Goal: Ask a question: Seek information or help from site administrators or community

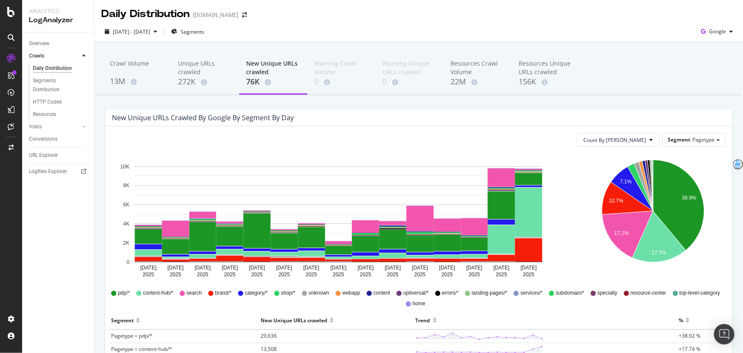
click at [44, 238] on div "Overview Crawls Daily Distribution Segments Distribution HTTP Codes Resources V…" at bounding box center [58, 192] width 72 height 320
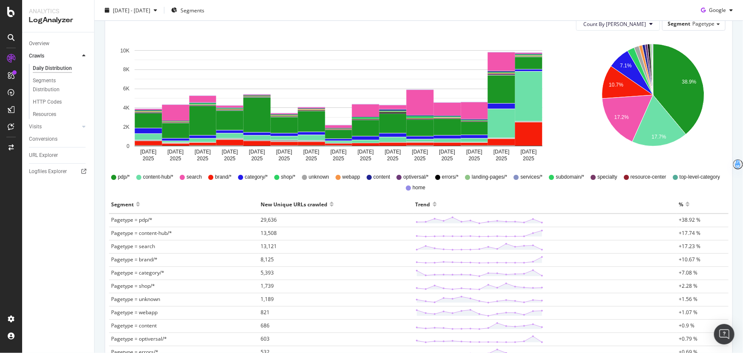
scroll to position [155, 0]
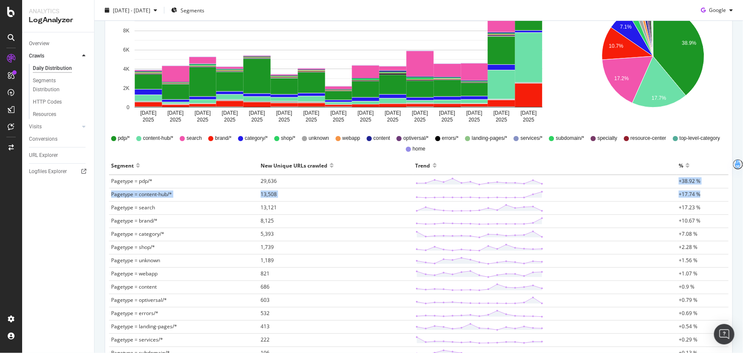
drag, startPoint x: 674, startPoint y: 179, endPoint x: 698, endPoint y: 196, distance: 29.2
click at [698, 196] on tbody "Pagetype = pdp/* 29,636 +38.92 % Pagetype = content-hub/* 13,508 +17.74 % Paget…" at bounding box center [419, 294] width 620 height 238
click at [735, 181] on div "Crawl Volume 13M Unique URLs crawled 272K New Unique URLs crawled 76K Warning C…" at bounding box center [419, 185] width 649 height 594
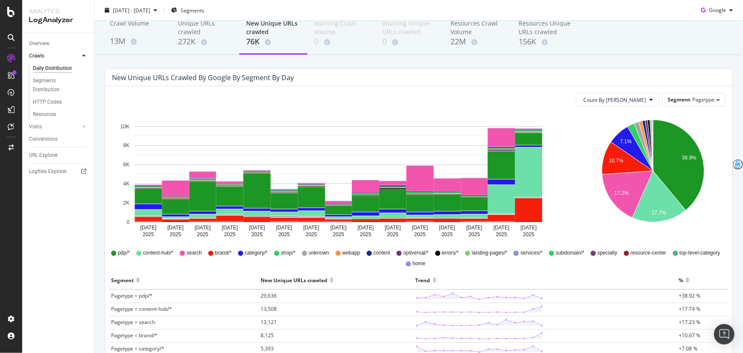
scroll to position [38, 0]
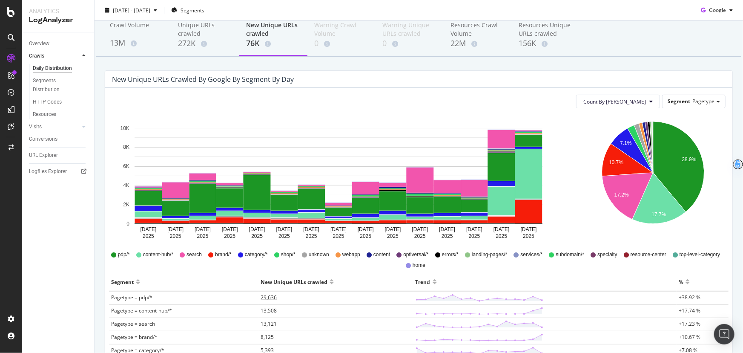
click at [265, 295] on span "29,636" at bounding box center [269, 297] width 16 height 7
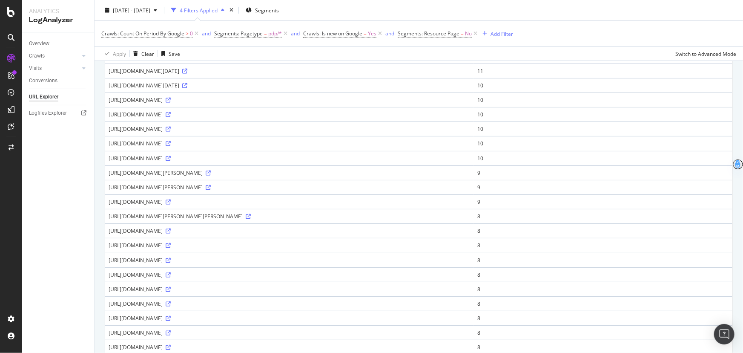
scroll to position [193, 0]
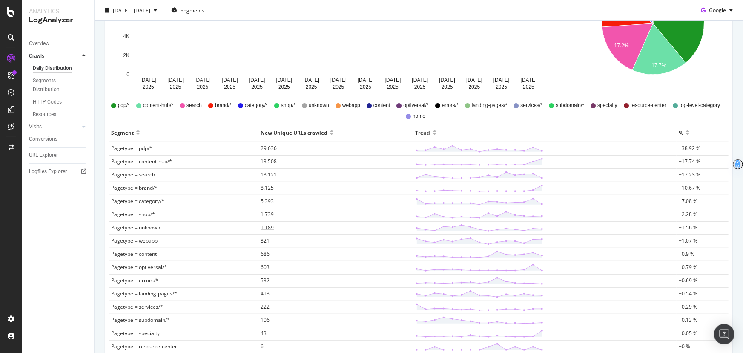
scroll to position [232, 0]
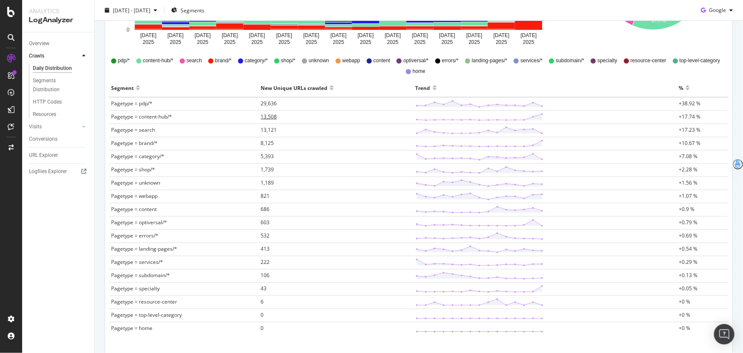
click at [271, 115] on span "13,508" at bounding box center [269, 116] width 16 height 7
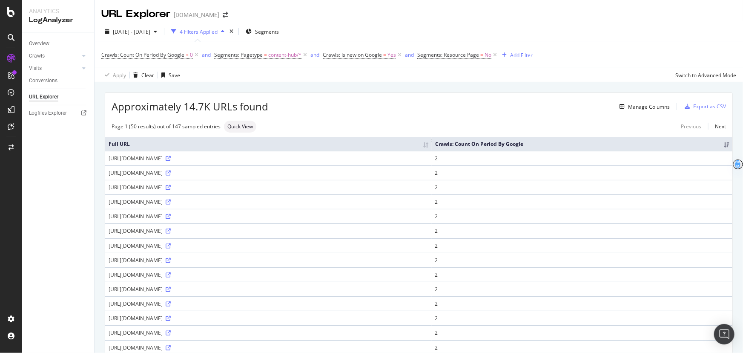
drag, startPoint x: 303, startPoint y: 159, endPoint x: 354, endPoint y: 162, distance: 50.8
click at [354, 162] on td "[URL][DOMAIN_NAME]" at bounding box center [268, 158] width 327 height 14
copy div "?gad_source=7&gclid"
click at [727, 340] on div "Open Intercom Messenger" at bounding box center [725, 334] width 23 height 23
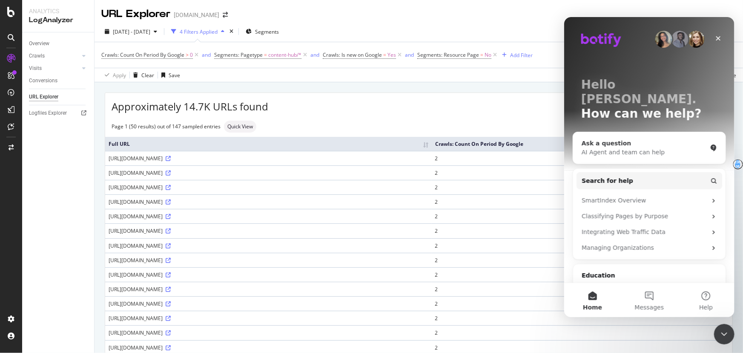
drag, startPoint x: 608, startPoint y: 128, endPoint x: 1202, endPoint y: 345, distance: 632.7
click at [608, 138] on div "Ask a question" at bounding box center [644, 142] width 125 height 9
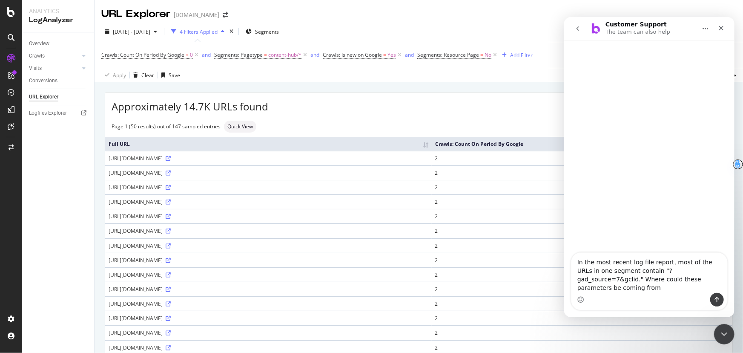
type textarea "In the most recent log file report, most of the URLs in one segment contain "?g…"
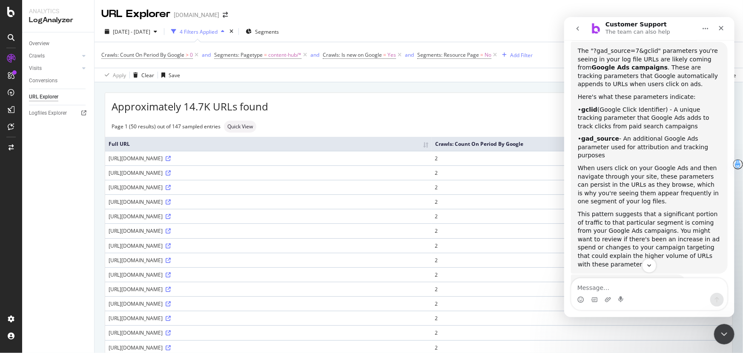
scroll to position [161, 0]
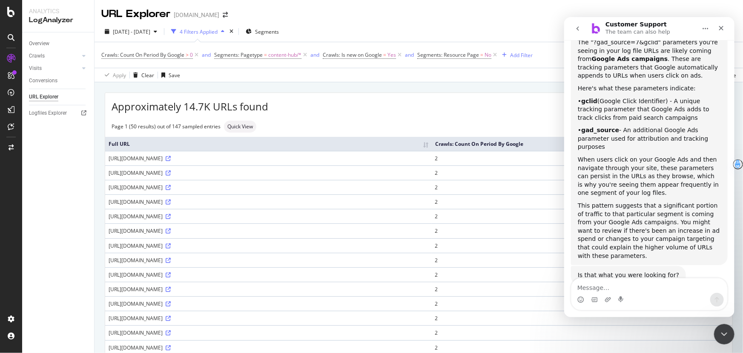
drag, startPoint x: 607, startPoint y: 288, endPoint x: 636, endPoint y: 290, distance: 29.5
click at [607, 288] on textarea "Message…" at bounding box center [649, 285] width 156 height 14
type textarea "yes. in addition, who might be injecting these? google, our in house paid team,…"
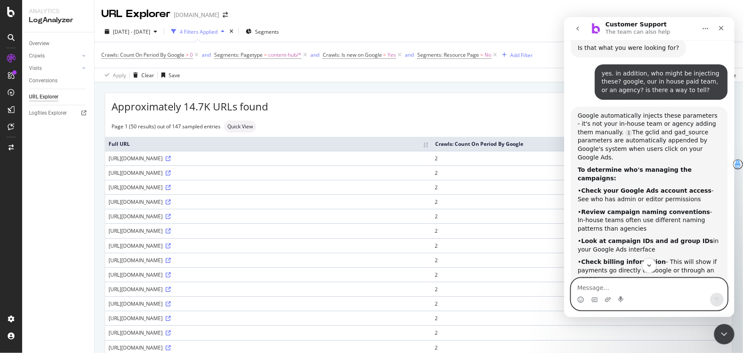
scroll to position [466, 0]
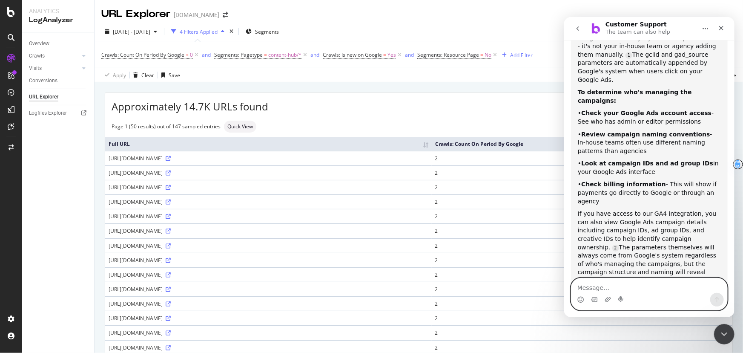
click at [622, 284] on textarea "Message…" at bounding box center [649, 285] width 156 height 14
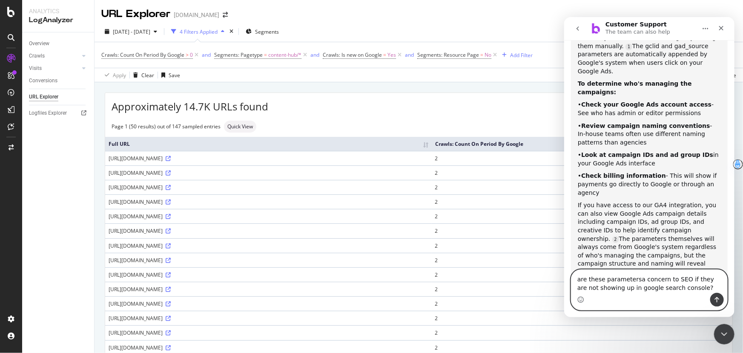
type textarea "are these parameters a concern to SEO if they are not showing up in google sear…"
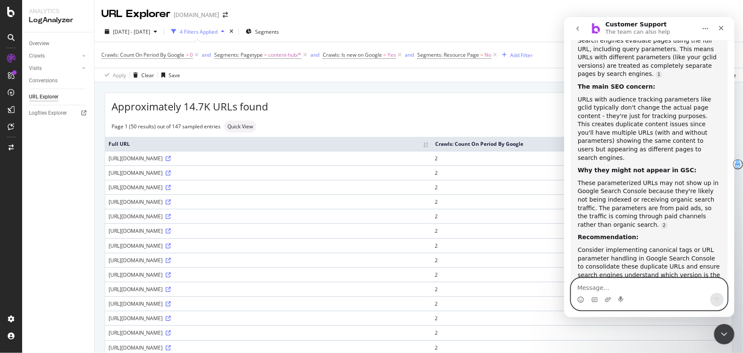
scroll to position [804, 0]
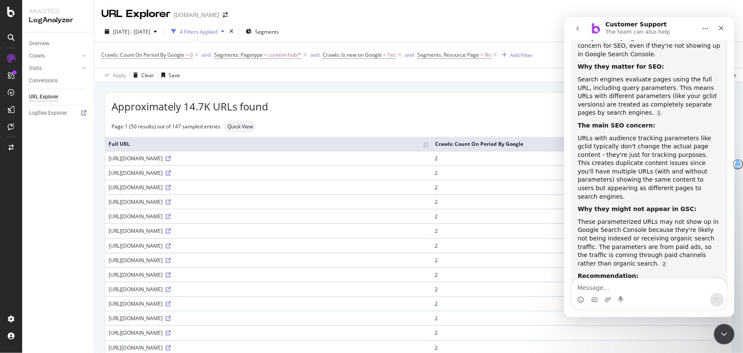
click at [435, 105] on div "Manage Columns" at bounding box center [469, 106] width 402 height 10
click at [171, 158] on icon at bounding box center [168, 158] width 5 height 5
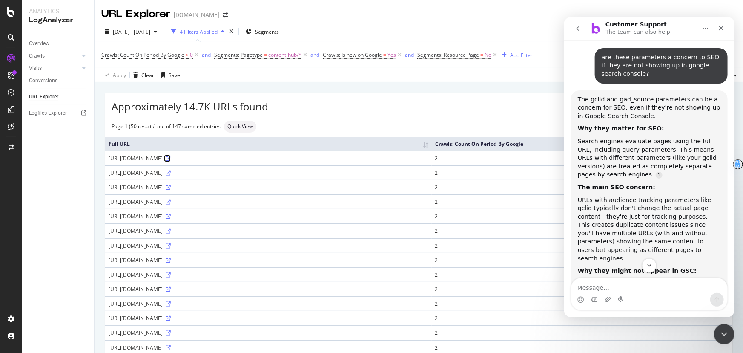
scroll to position [727, 0]
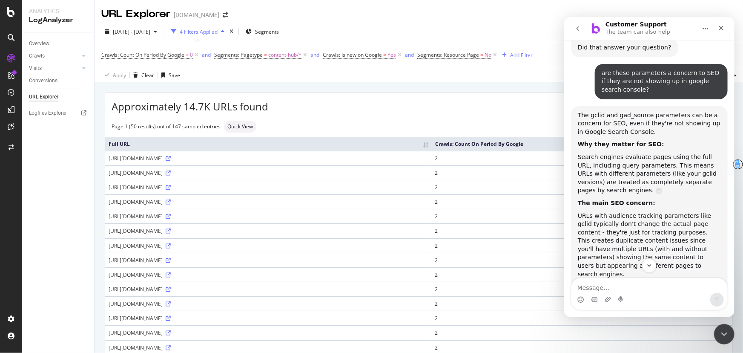
click at [482, 106] on div "Manage Columns" at bounding box center [469, 106] width 402 height 10
click at [171, 245] on icon at bounding box center [168, 245] width 5 height 5
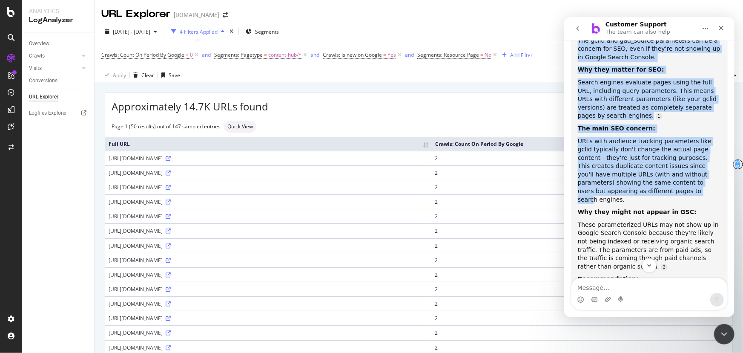
scroll to position [843, 0]
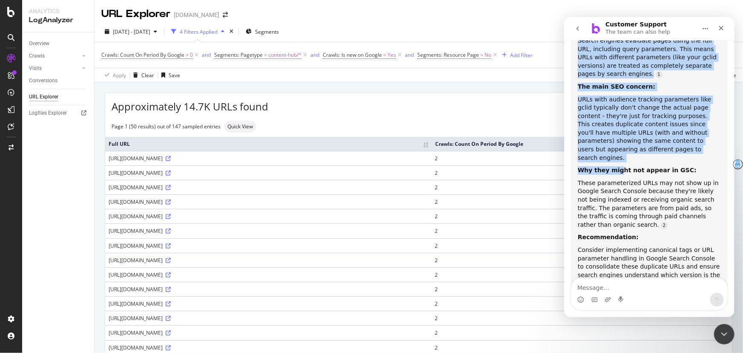
drag, startPoint x: 577, startPoint y: 95, endPoint x: 615, endPoint y: 106, distance: 39.5
click at [615, 106] on div "The gclid and gad_source parameters can be a concern for SEO, even if they're n…" at bounding box center [649, 140] width 157 height 303
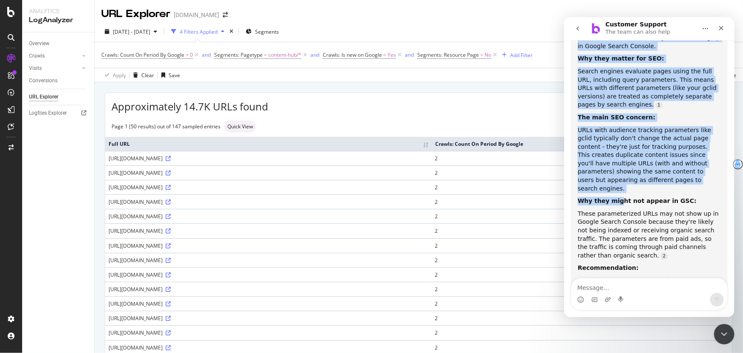
scroll to position [810, 0]
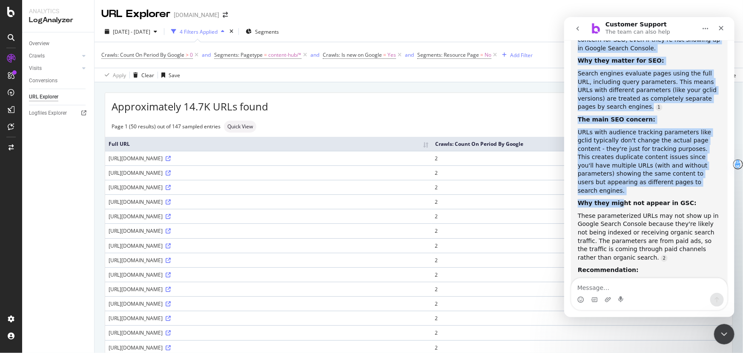
click at [586, 128] on div "URLs with audience tracking parameters like gclid typically don't change the ac…" at bounding box center [649, 161] width 143 height 67
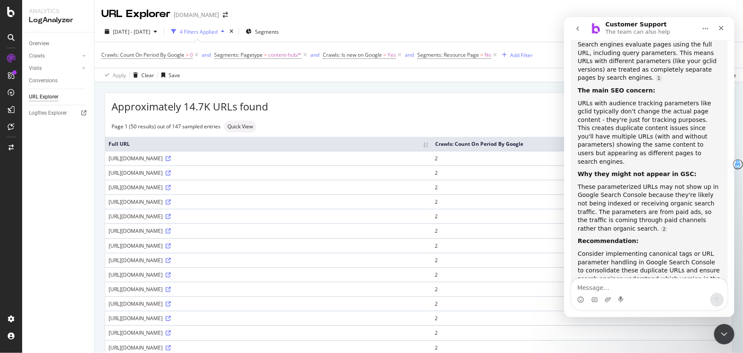
scroll to position [843, 0]
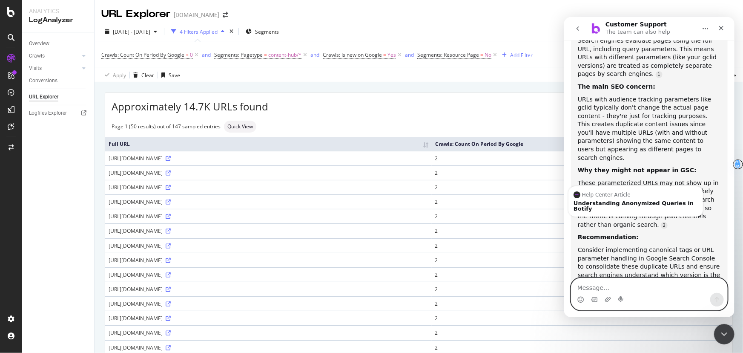
click at [594, 288] on textarea "Message…" at bounding box center [649, 285] width 156 height 14
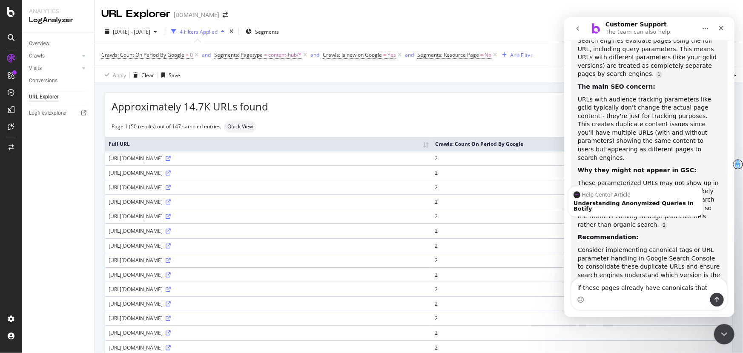
click at [648, 245] on div "Consider implementing canonical tags or URL parameter handling in Google Search…" at bounding box center [649, 266] width 143 height 42
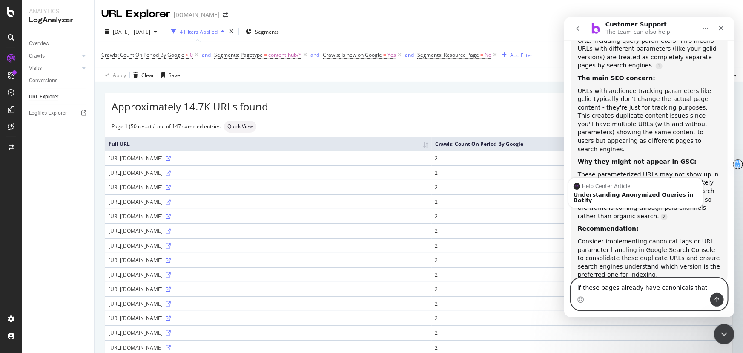
click at [696, 288] on textarea "if these pages already have canonicals that" at bounding box center [649, 285] width 156 height 14
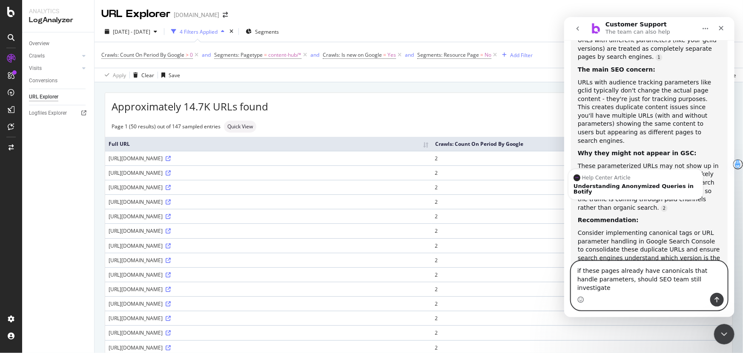
type textarea "if these pages already have canonicals that handle parameters, should SEO team …"
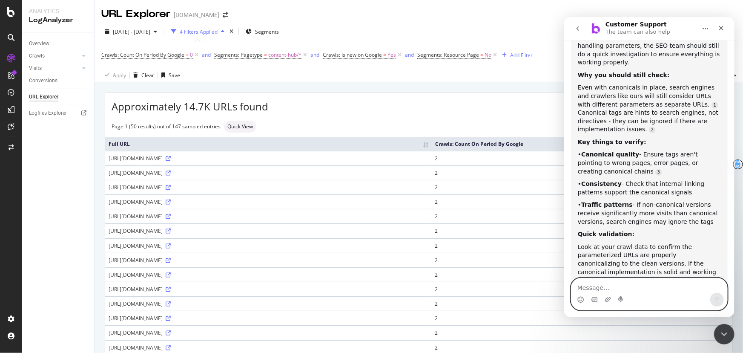
scroll to position [1199, 0]
click at [622, 288] on textarea "Message…" at bounding box center [649, 285] width 156 height 14
type textarea "yes"
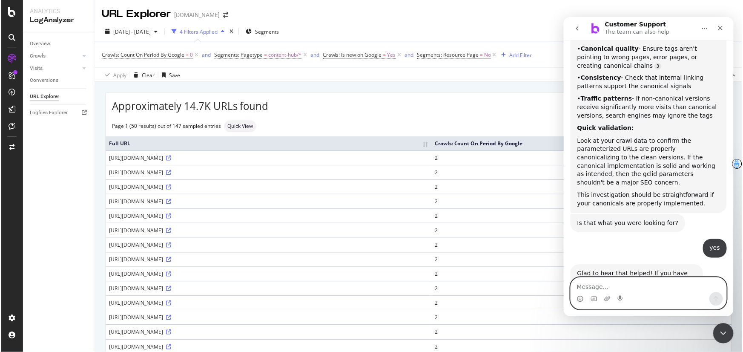
scroll to position [1323, 0]
